Goal: Information Seeking & Learning: Learn about a topic

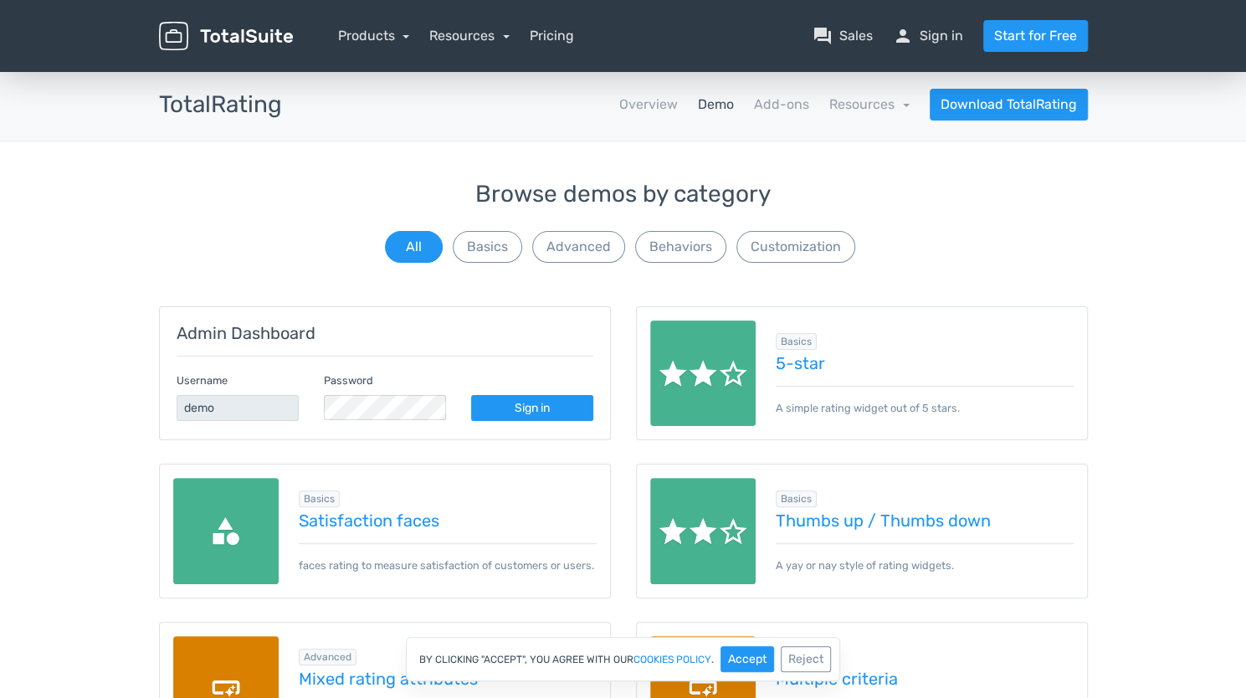
click at [503, 247] on button "Basics" at bounding box center [487, 247] width 69 height 32
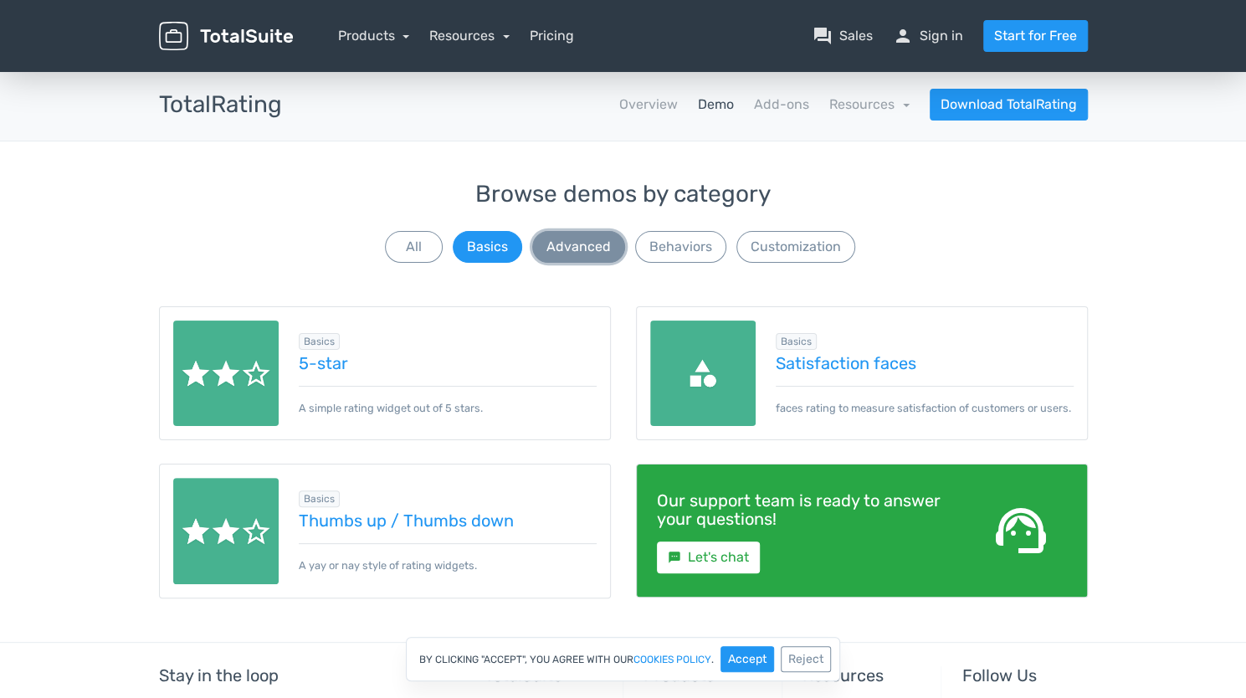
click at [567, 244] on button "Advanced" at bounding box center [578, 247] width 93 height 32
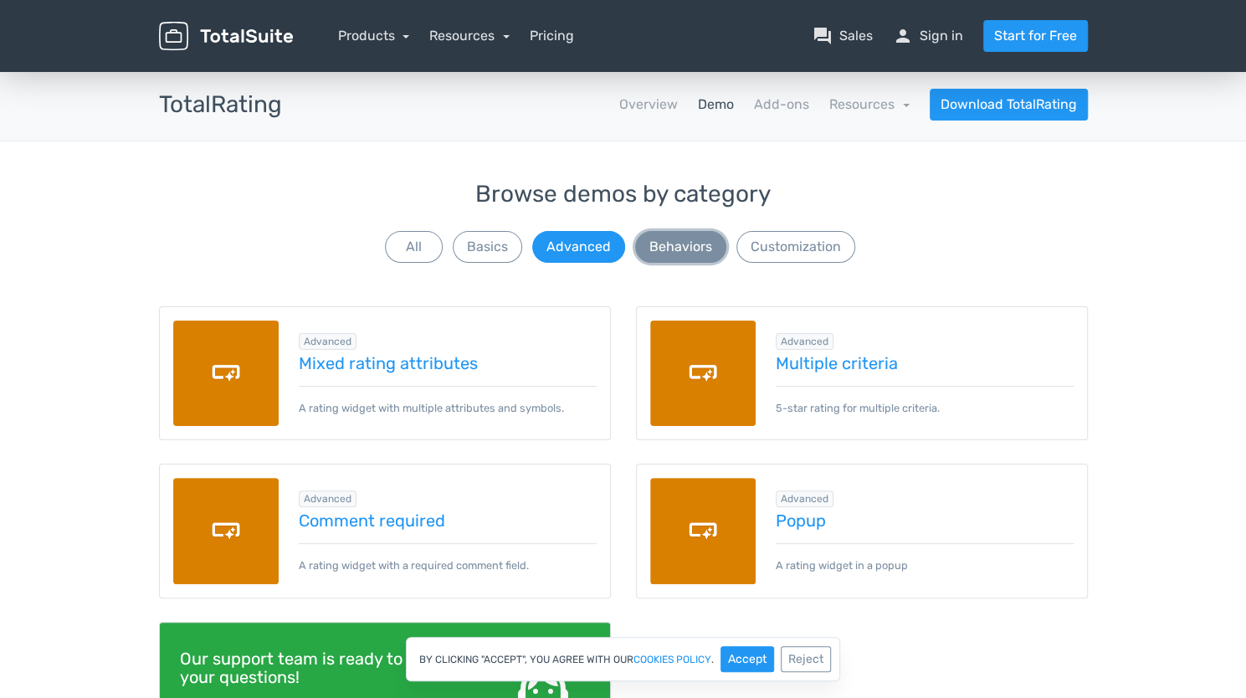
click at [684, 239] on button "Behaviors" at bounding box center [680, 247] width 91 height 32
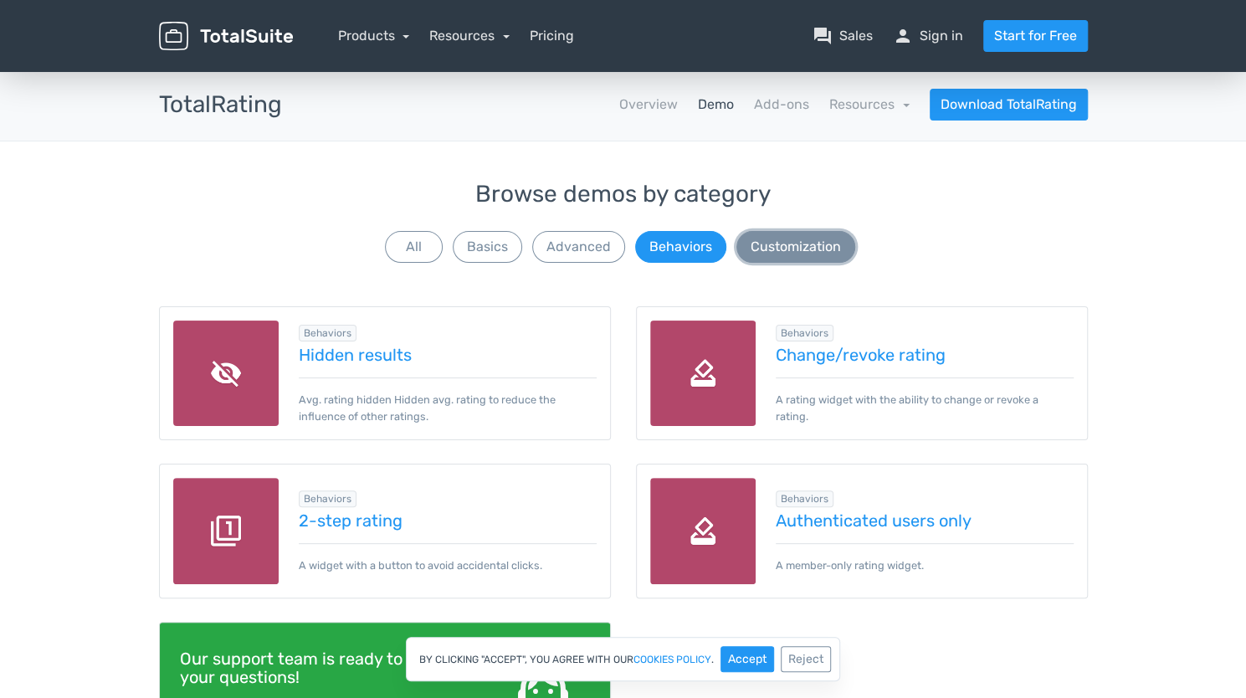
click at [773, 247] on button "Customization" at bounding box center [795, 247] width 119 height 32
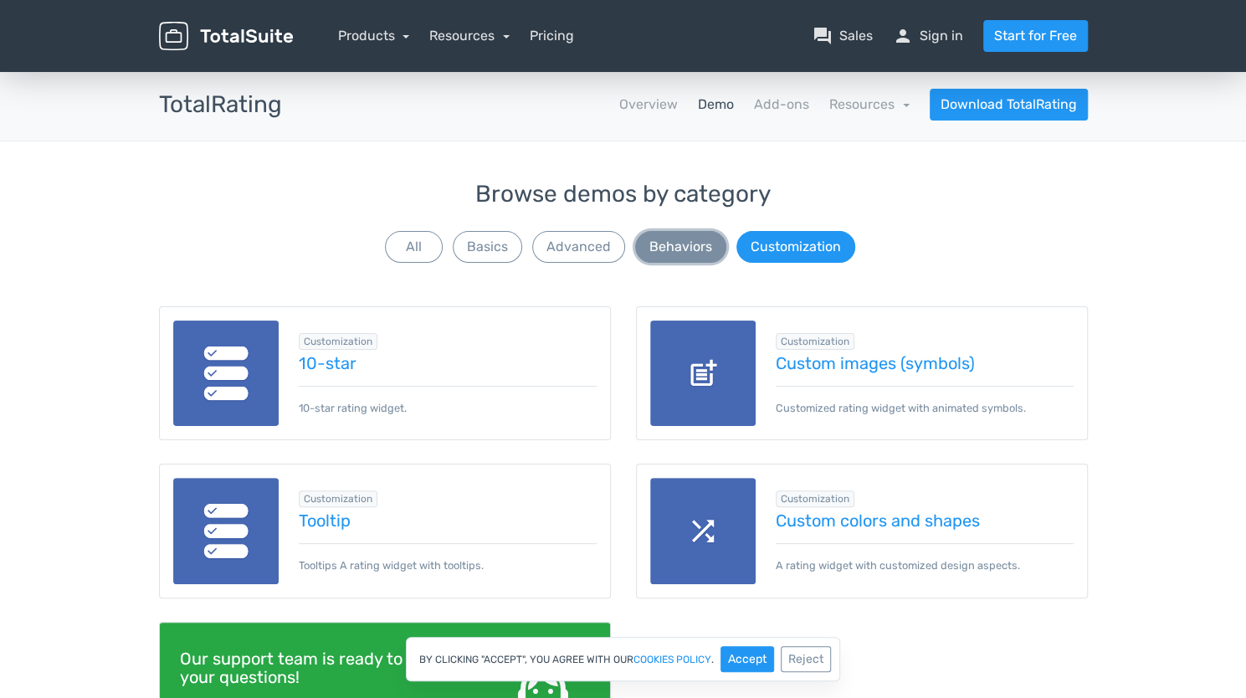
click at [649, 243] on button "Behaviors" at bounding box center [680, 247] width 91 height 32
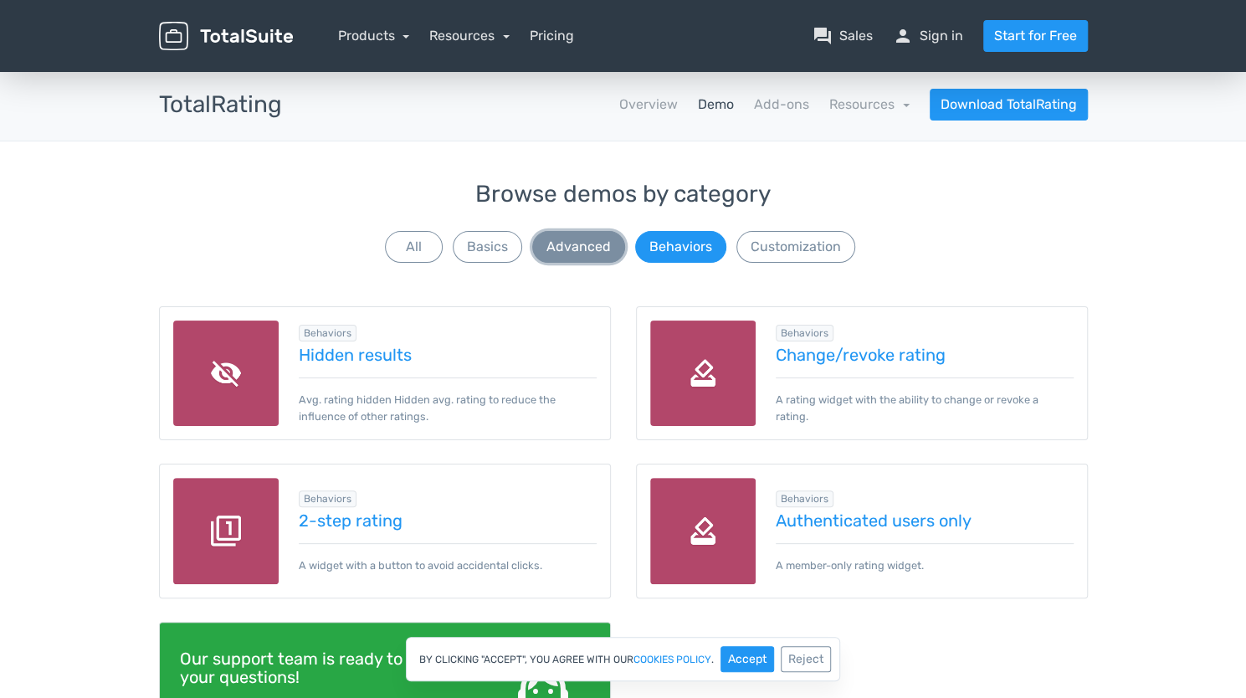
click at [572, 234] on button "Advanced" at bounding box center [578, 247] width 93 height 32
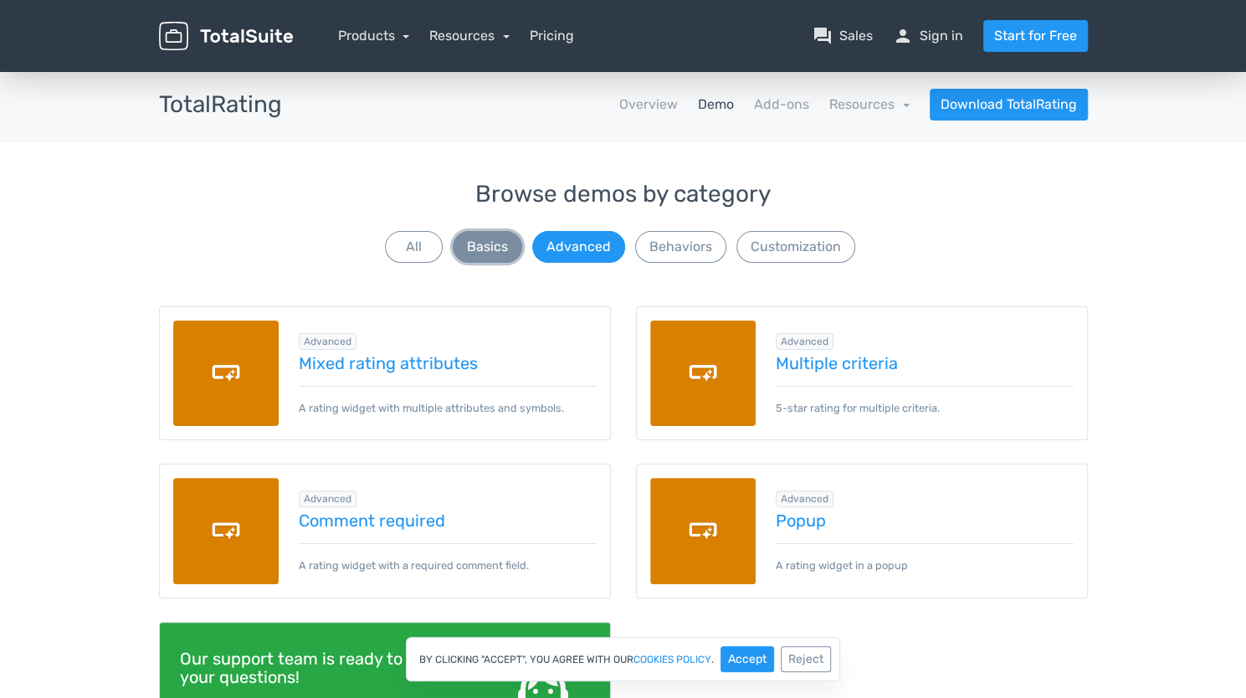
click at [494, 242] on button "Basics" at bounding box center [487, 247] width 69 height 32
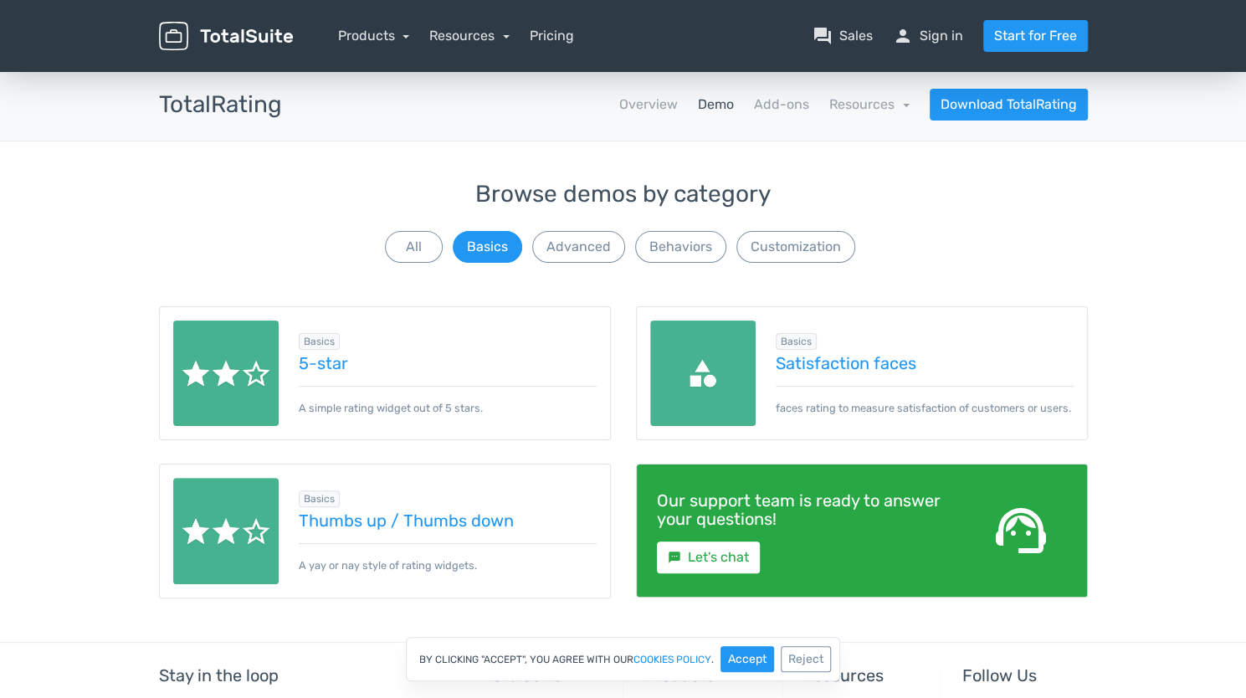
click at [322, 340] on span "Basics" at bounding box center [319, 341] width 41 height 17
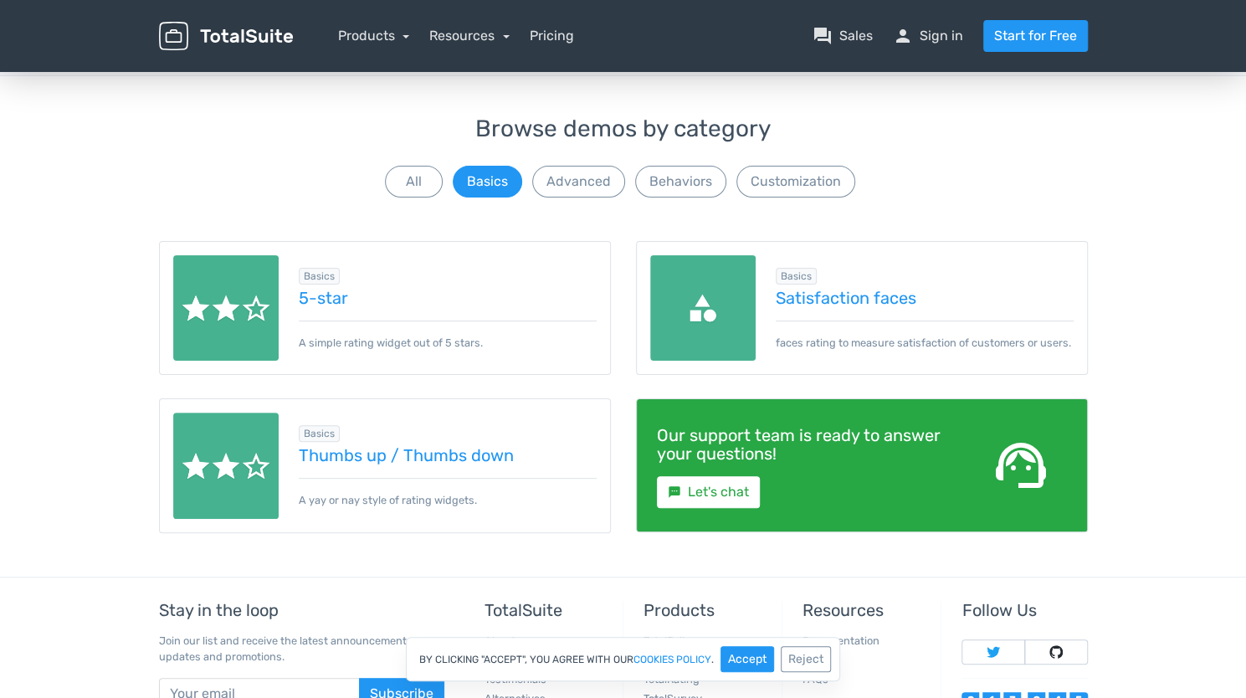
scroll to position [207, 0]
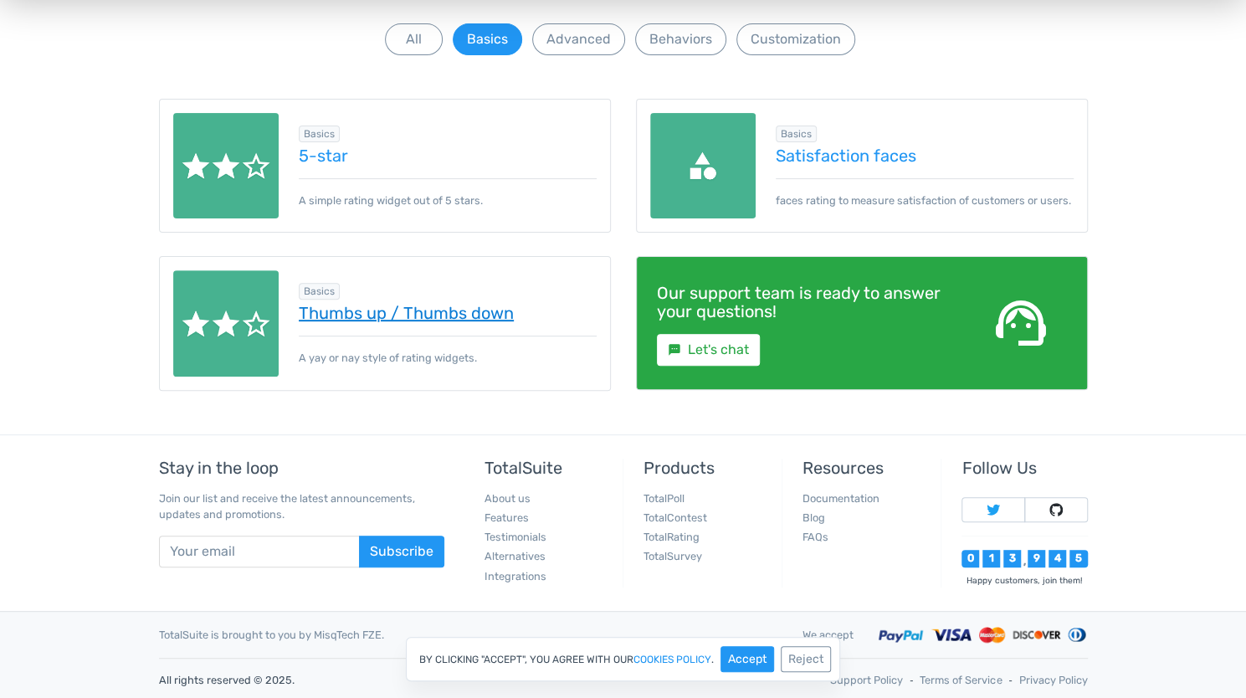
click at [386, 309] on link "Thumbs up / Thumbs down" at bounding box center [448, 313] width 298 height 18
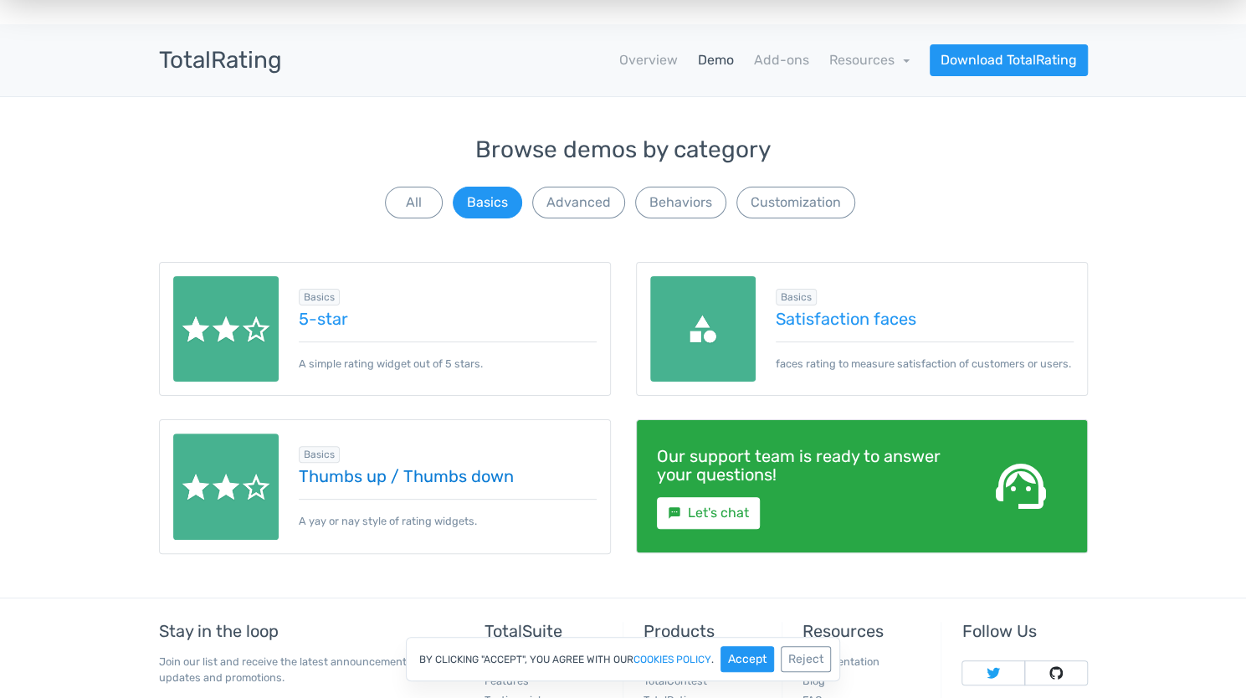
scroll to position [0, 0]
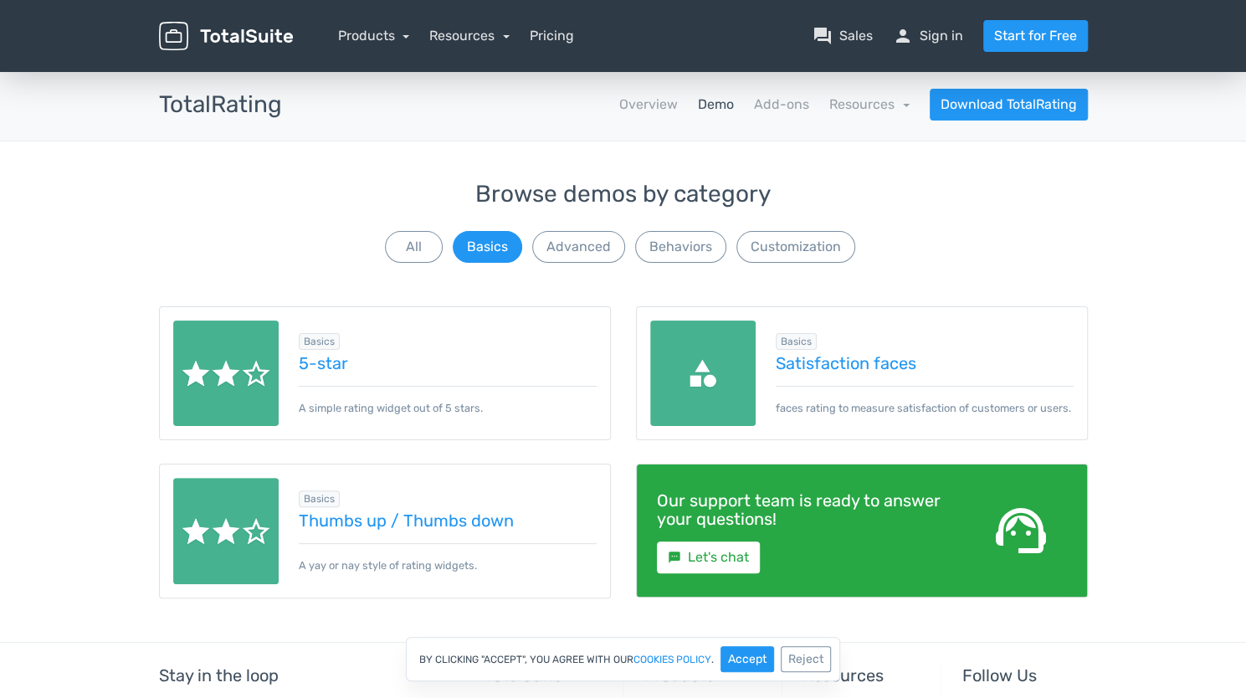
click at [366, 47] on nav "Products TotalPoll WordPress Poll and Contest Plugin TotalContest WordPress Con…" at bounding box center [702, 36] width 795 height 32
click at [380, 34] on link "Products" at bounding box center [374, 36] width 72 height 16
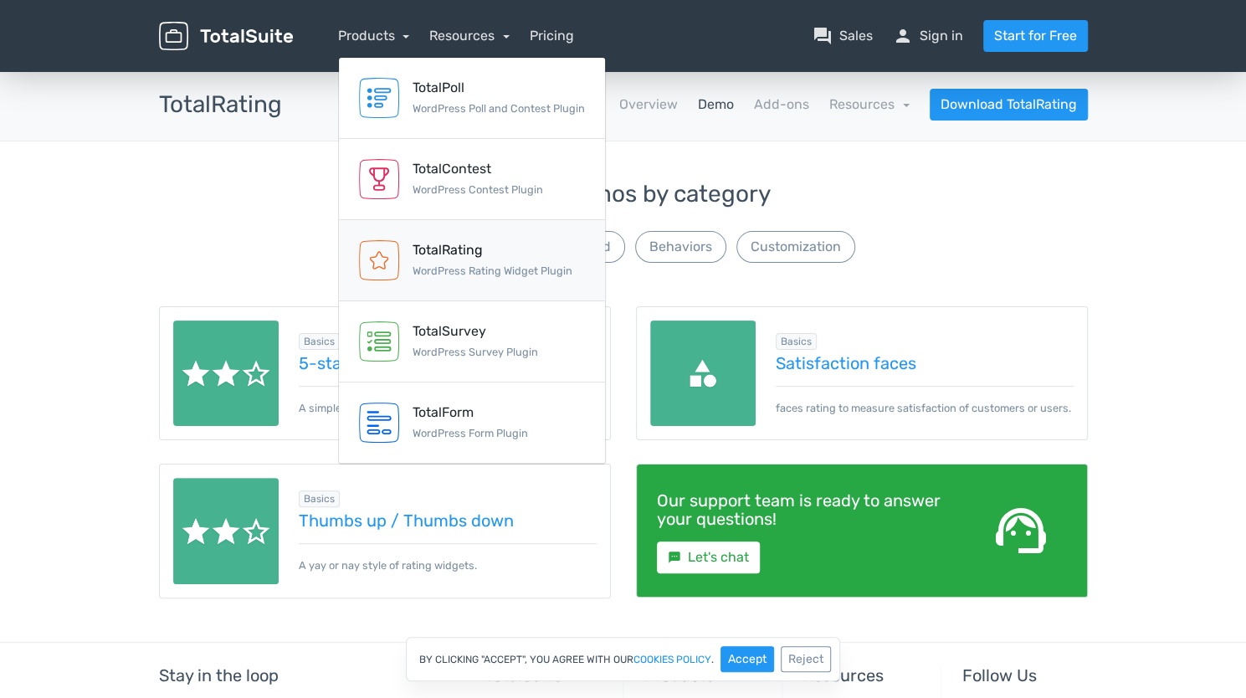
click at [569, 274] on small "WordPress Rating Widget Plugin" at bounding box center [492, 270] width 160 height 13
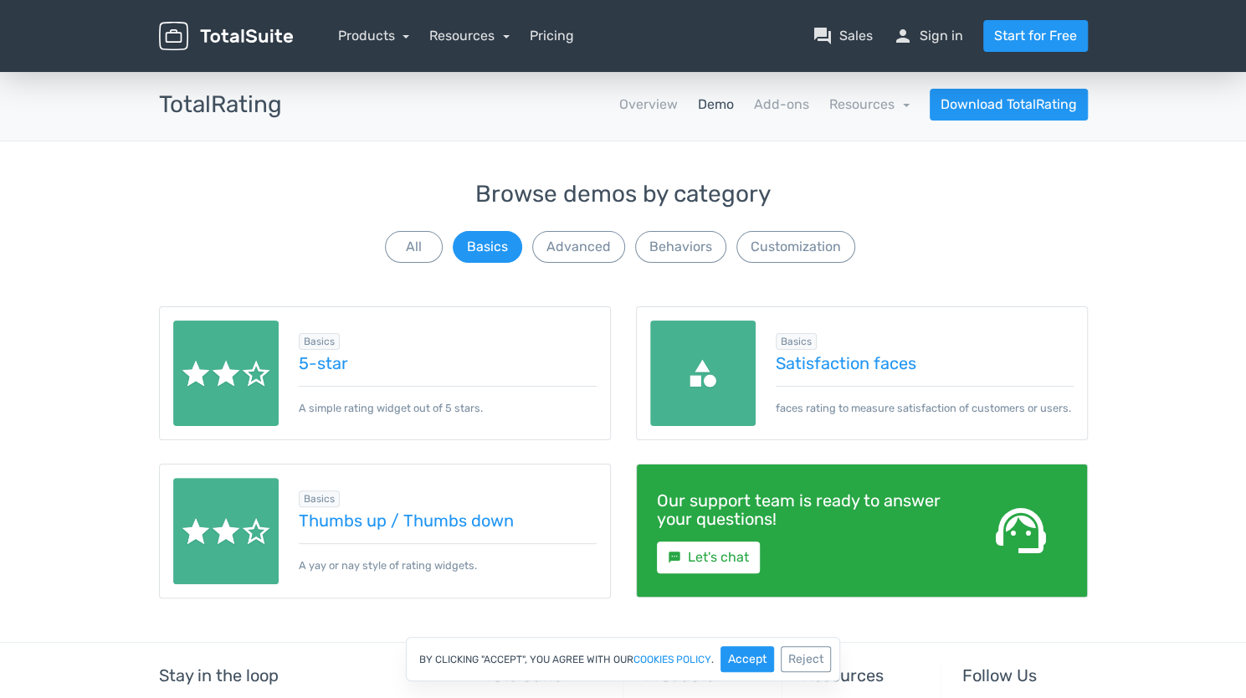
click at [571, 275] on div "Admin Dashboard Username demo Password Sign in Basics 5-star A simple rating wi…" at bounding box center [623, 454] width 954 height 376
click at [590, 245] on button "Advanced" at bounding box center [578, 247] width 93 height 32
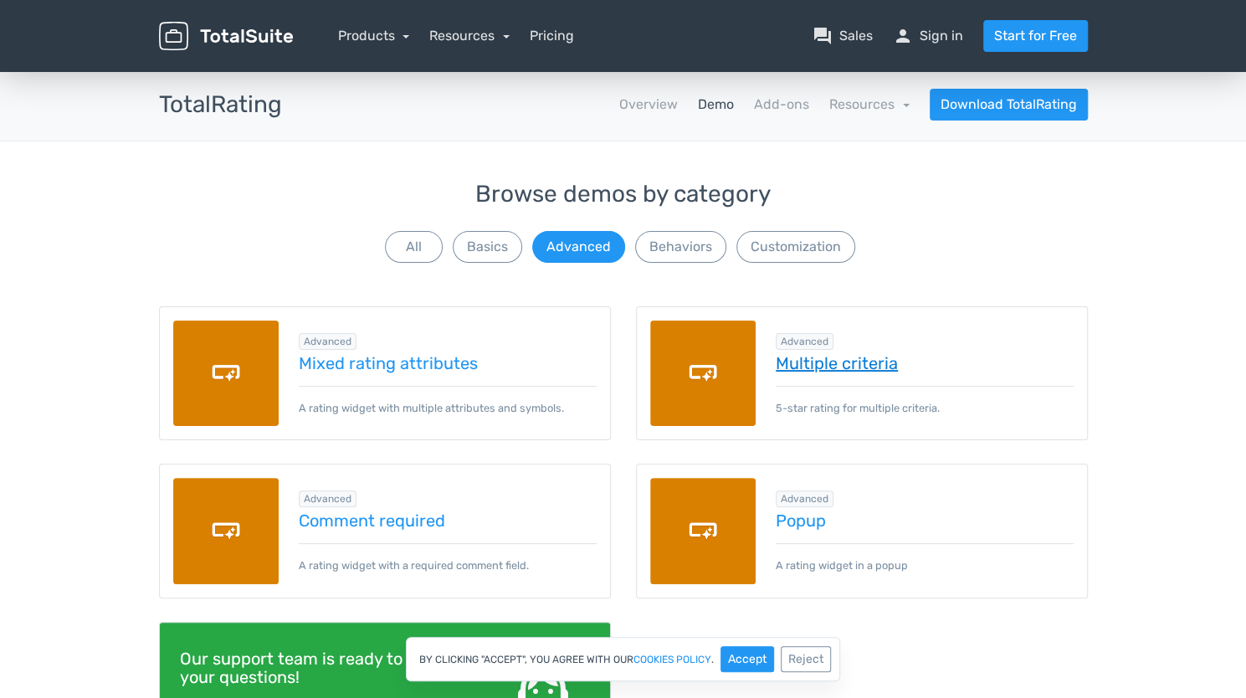
click at [847, 357] on link "Multiple criteria" at bounding box center [924, 363] width 298 height 18
